Goal: Information Seeking & Learning: Learn about a topic

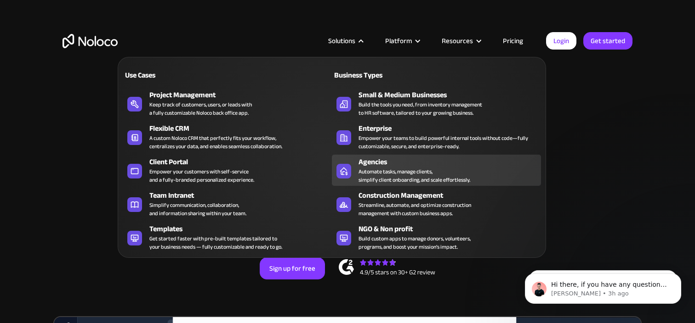
click at [387, 162] on div "Agencies" at bounding box center [451, 162] width 187 height 11
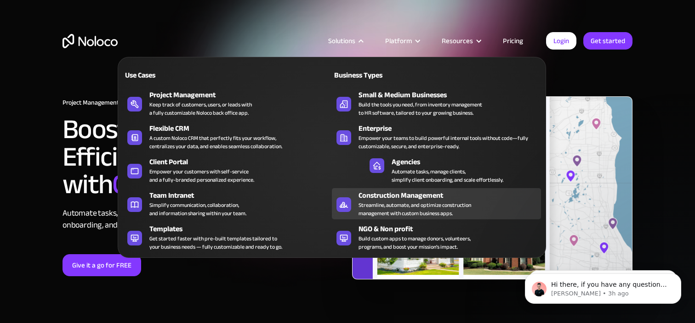
click at [378, 201] on div "Streamline, automate, and optimize construction management with custom business…" at bounding box center [414, 209] width 113 height 17
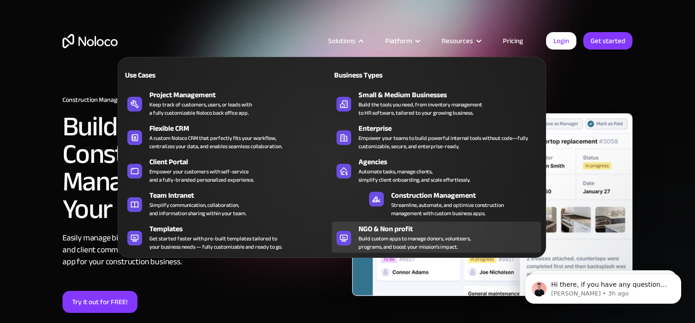
click at [391, 233] on div "NGO & Non profit" at bounding box center [451, 229] width 187 height 11
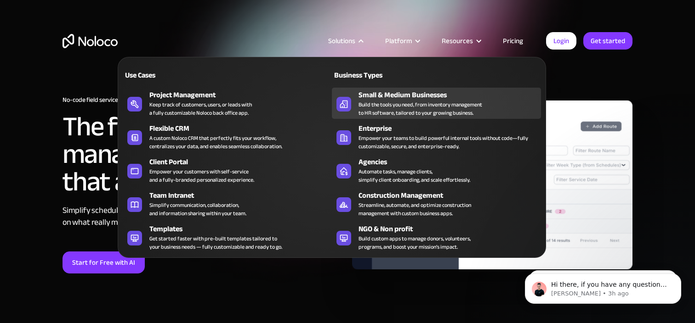
click at [377, 101] on div "Build the tools you need, from inventory management to HR software, tailored to…" at bounding box center [420, 109] width 124 height 17
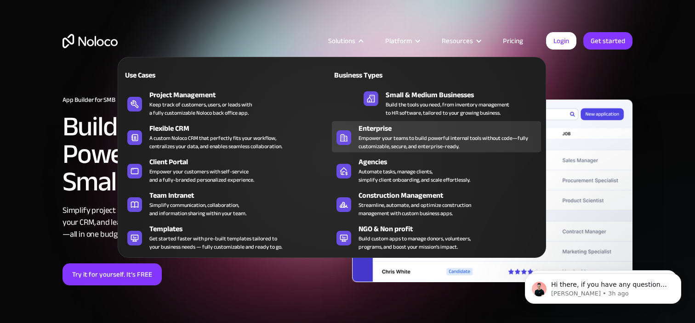
click at [377, 140] on div "Empower your teams to build powerful internal tools without code—fully customiz…" at bounding box center [447, 142] width 178 height 17
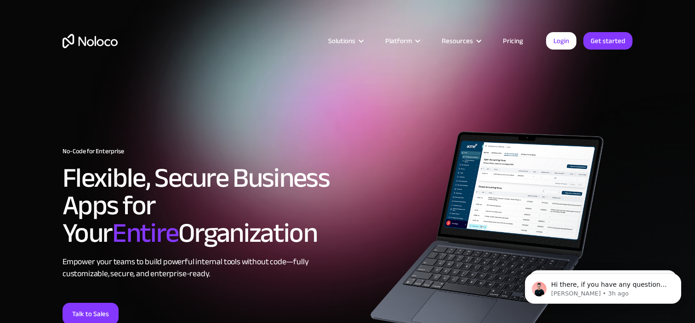
click at [554, 21] on div "Solutions Use Cases Business Types Project Management Keep track of customers, …" at bounding box center [347, 34] width 695 height 68
